Goal: Transaction & Acquisition: Book appointment/travel/reservation

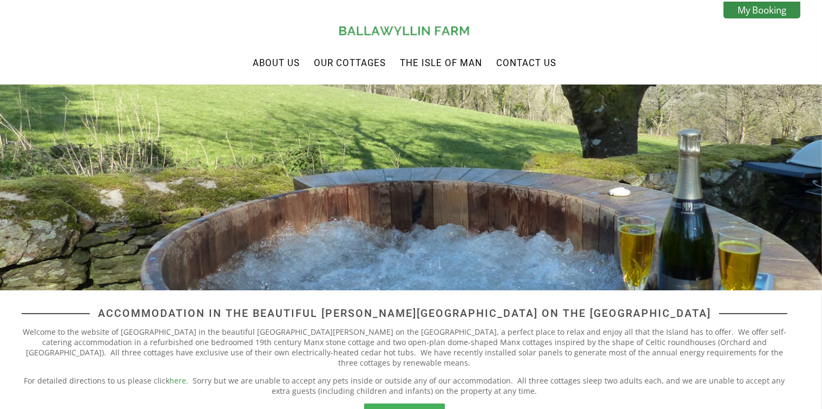
click at [406, 403] on link "View Our Properties" at bounding box center [404, 411] width 81 height 17
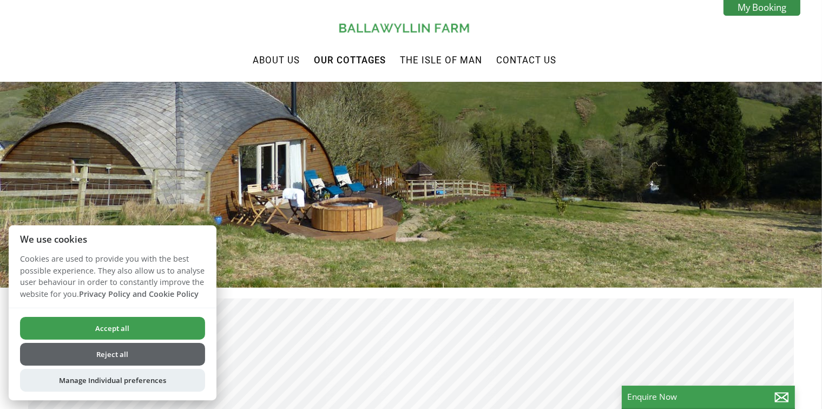
scroll to position [108, 0]
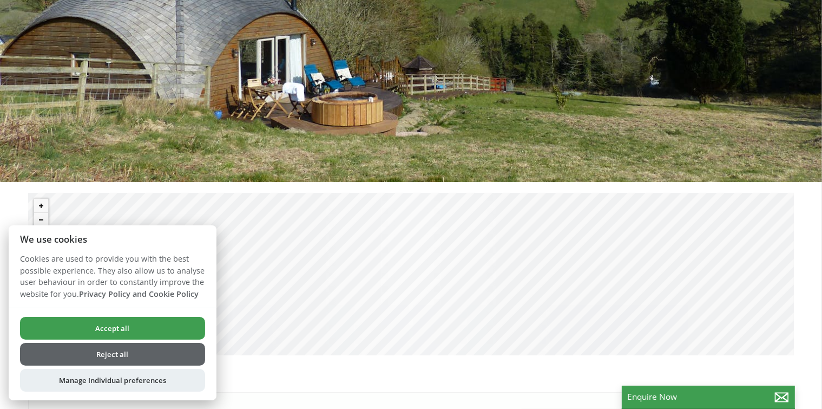
drag, startPoint x: 136, startPoint y: 329, endPoint x: 177, endPoint y: 276, distance: 67.4
click at [136, 328] on button "Accept all" at bounding box center [112, 328] width 185 height 23
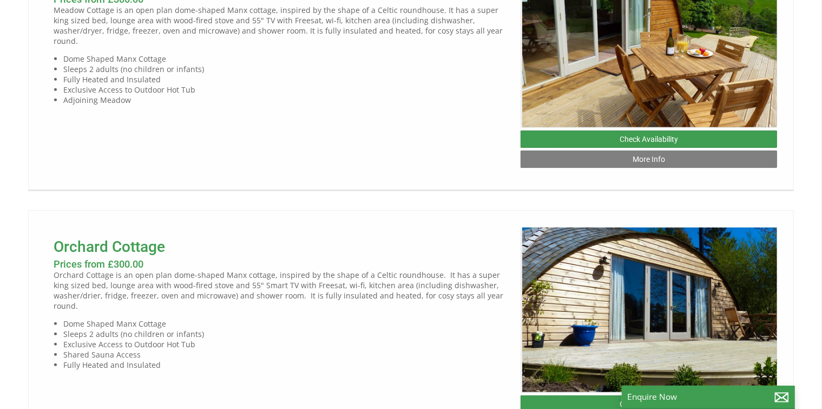
scroll to position [508, 0]
